Goal: Navigation & Orientation: Find specific page/section

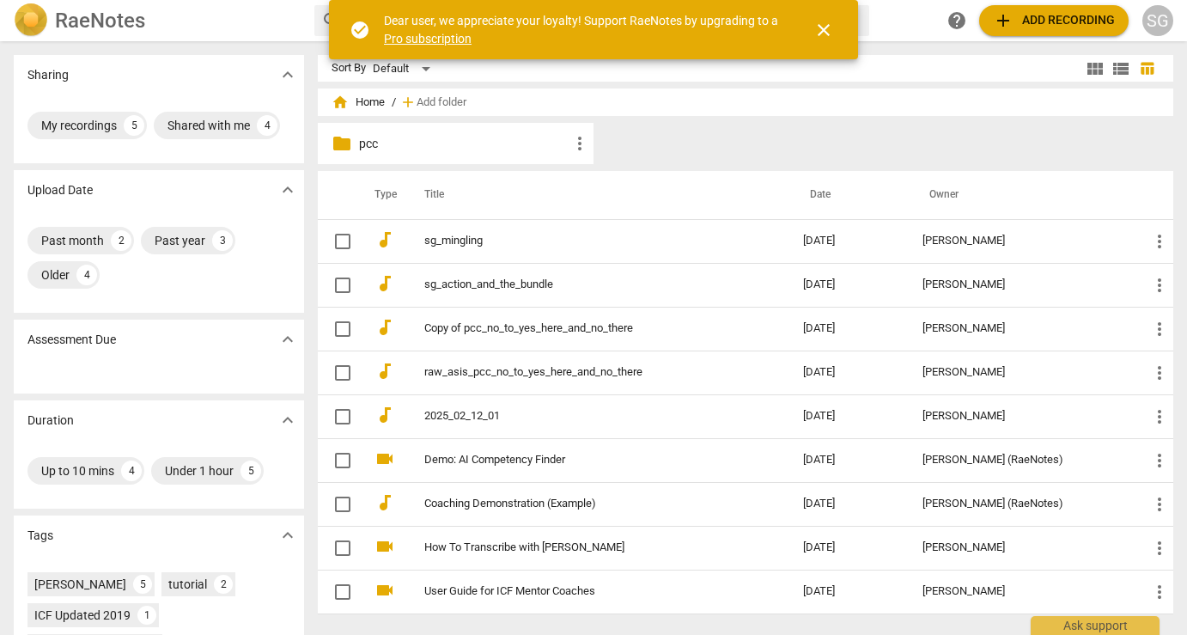
click at [368, 140] on p "pcc" at bounding box center [464, 144] width 210 height 18
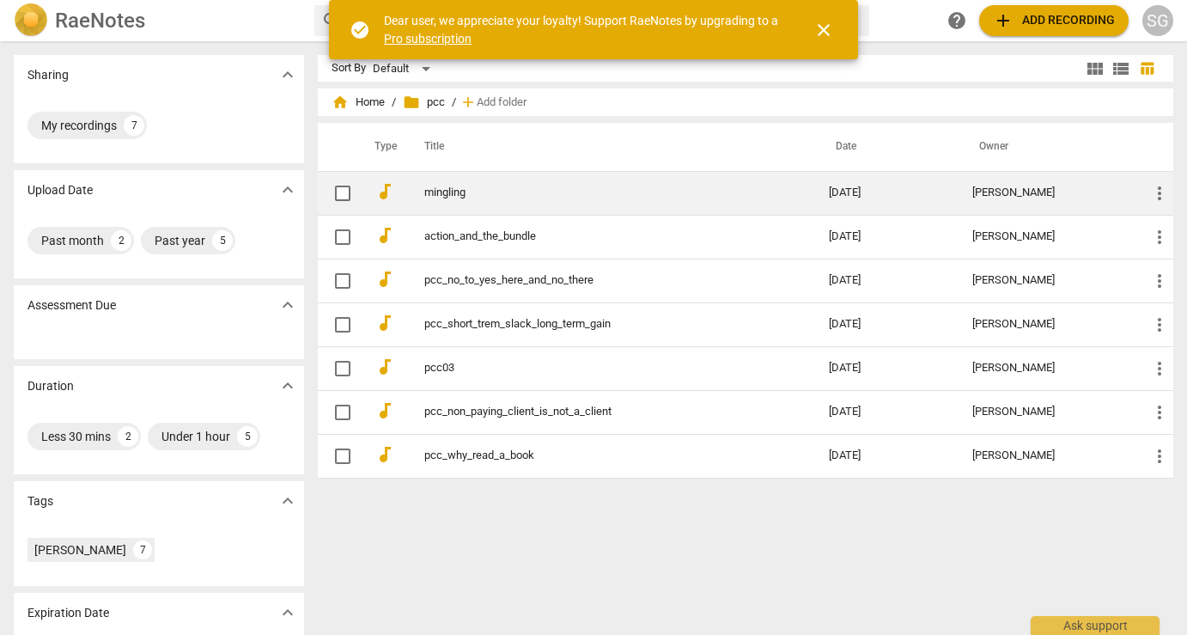
click at [447, 196] on link "mingling" at bounding box center [595, 192] width 343 height 13
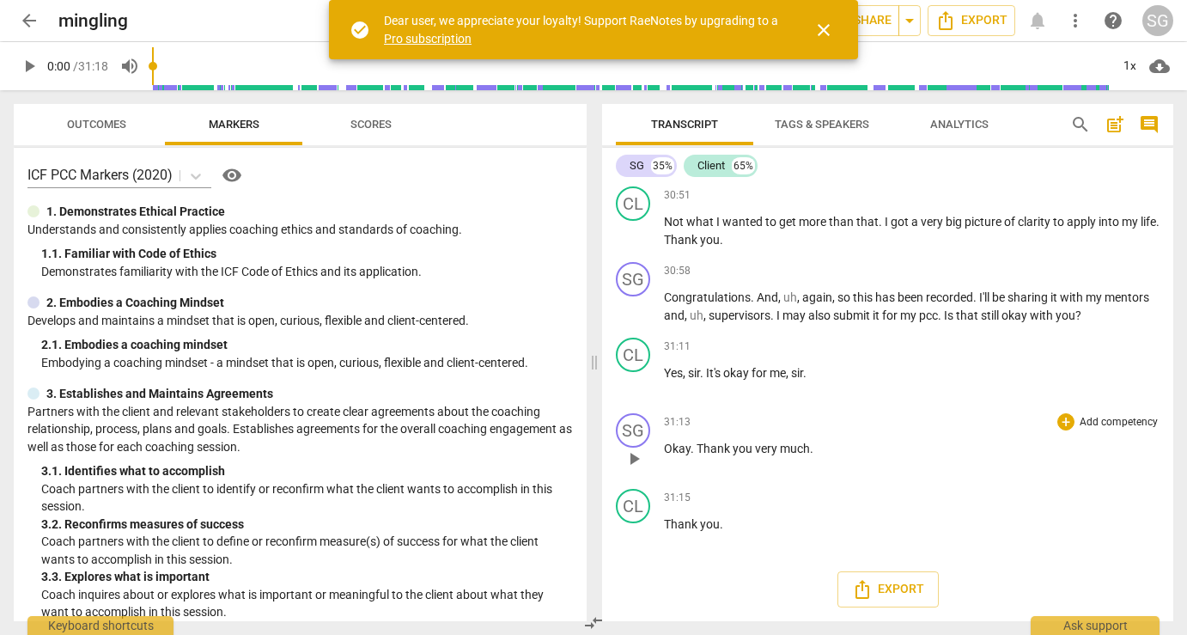
scroll to position [9273, 0]
click at [29, 19] on span "arrow_back" at bounding box center [29, 20] width 21 height 21
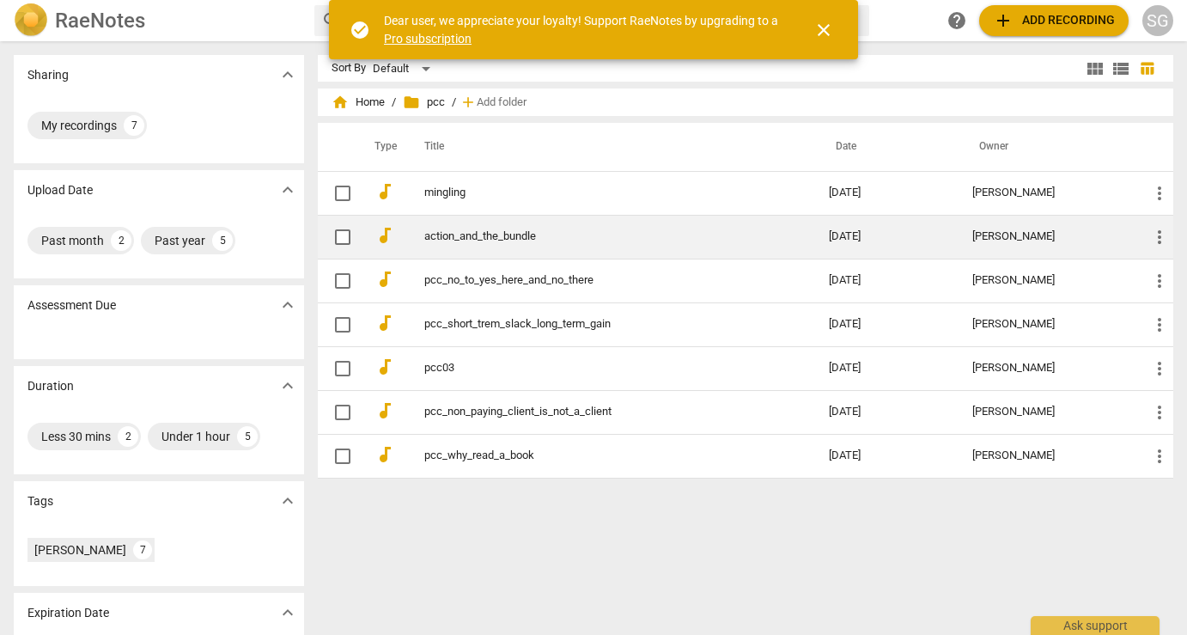
click at [486, 241] on link "action_and_the_bundle" at bounding box center [595, 236] width 343 height 13
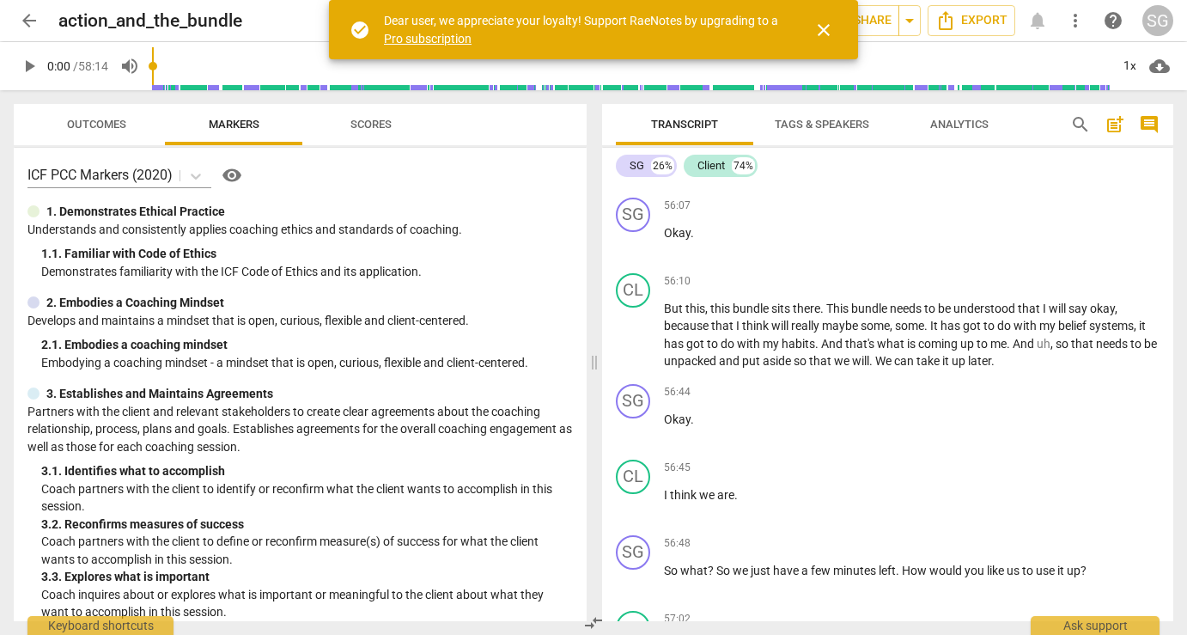
scroll to position [13381, 0]
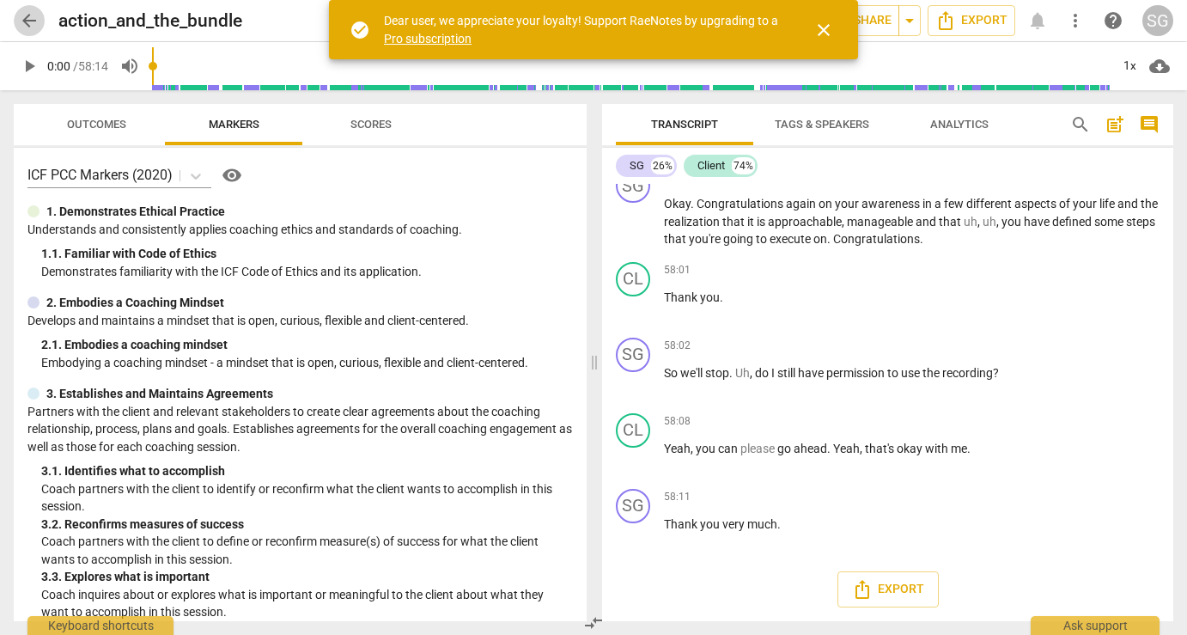
click at [34, 27] on span "arrow_back" at bounding box center [29, 20] width 21 height 21
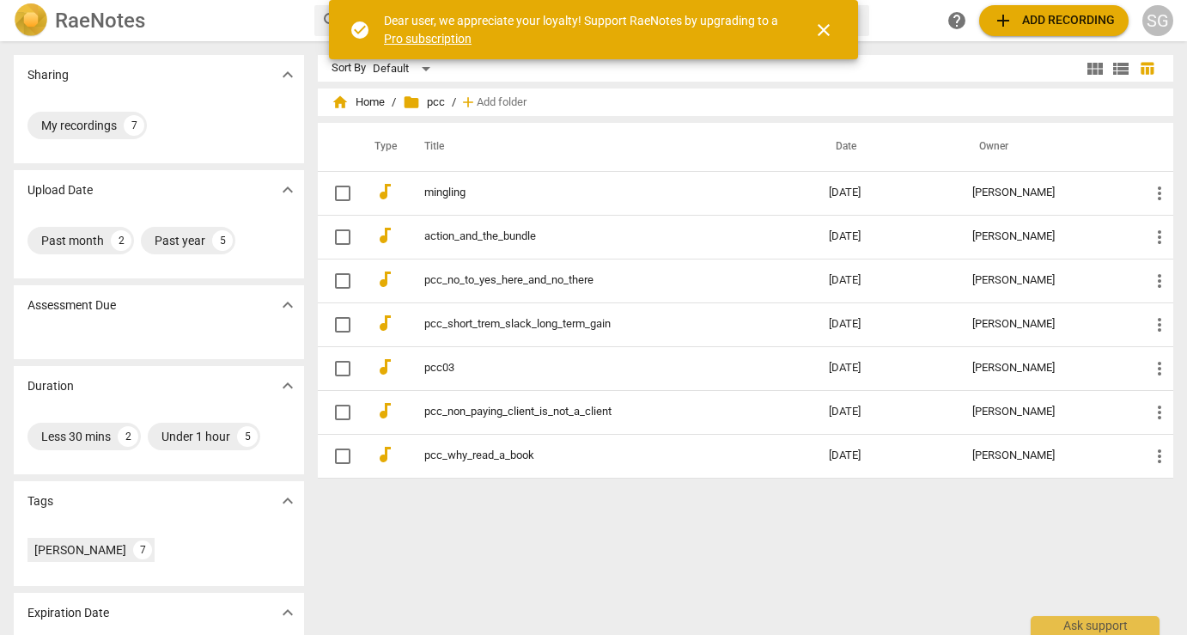
click at [828, 29] on span "close" at bounding box center [823, 30] width 21 height 21
